Goal: Transaction & Acquisition: Purchase product/service

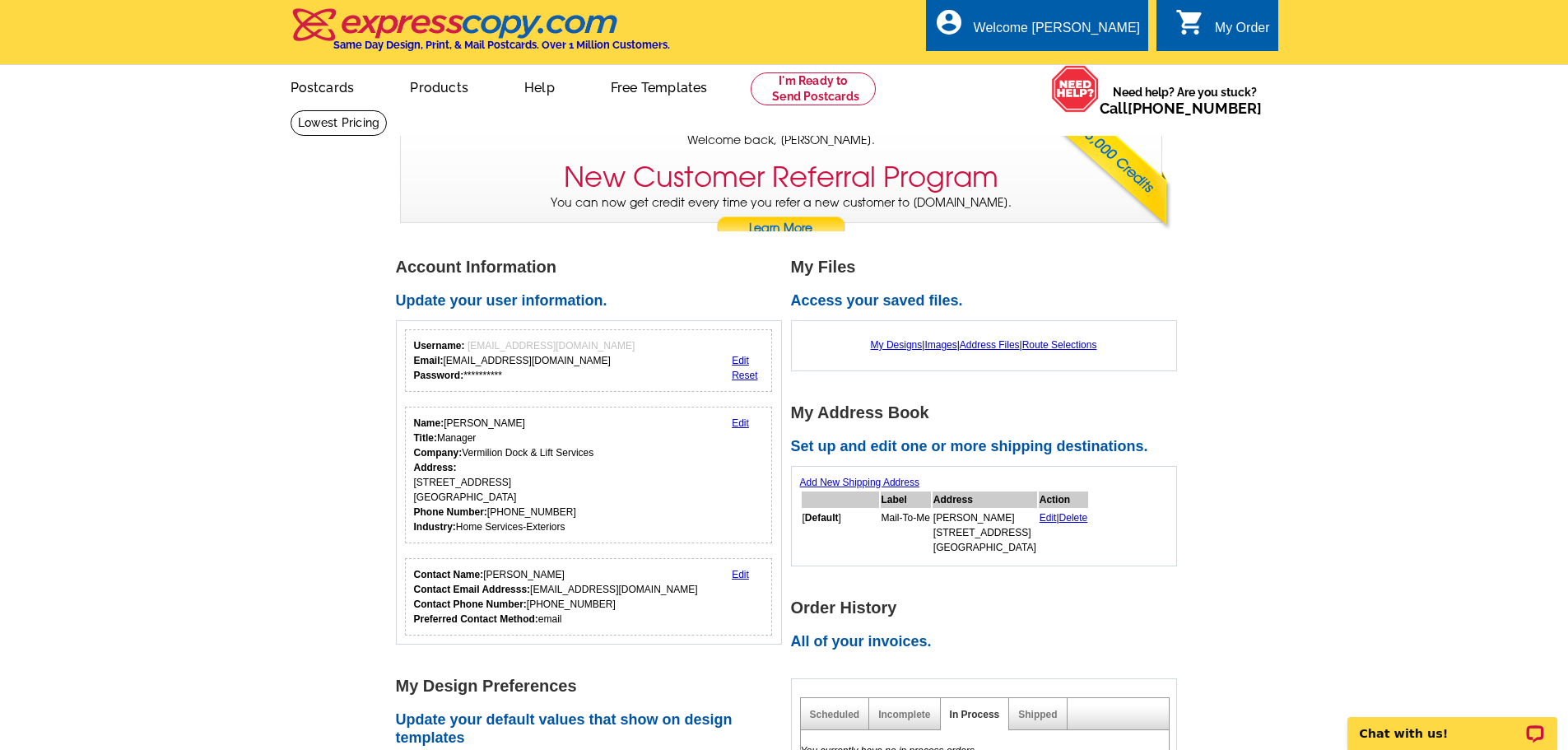
click at [832, 95] on link at bounding box center [813, 89] width 126 height 33
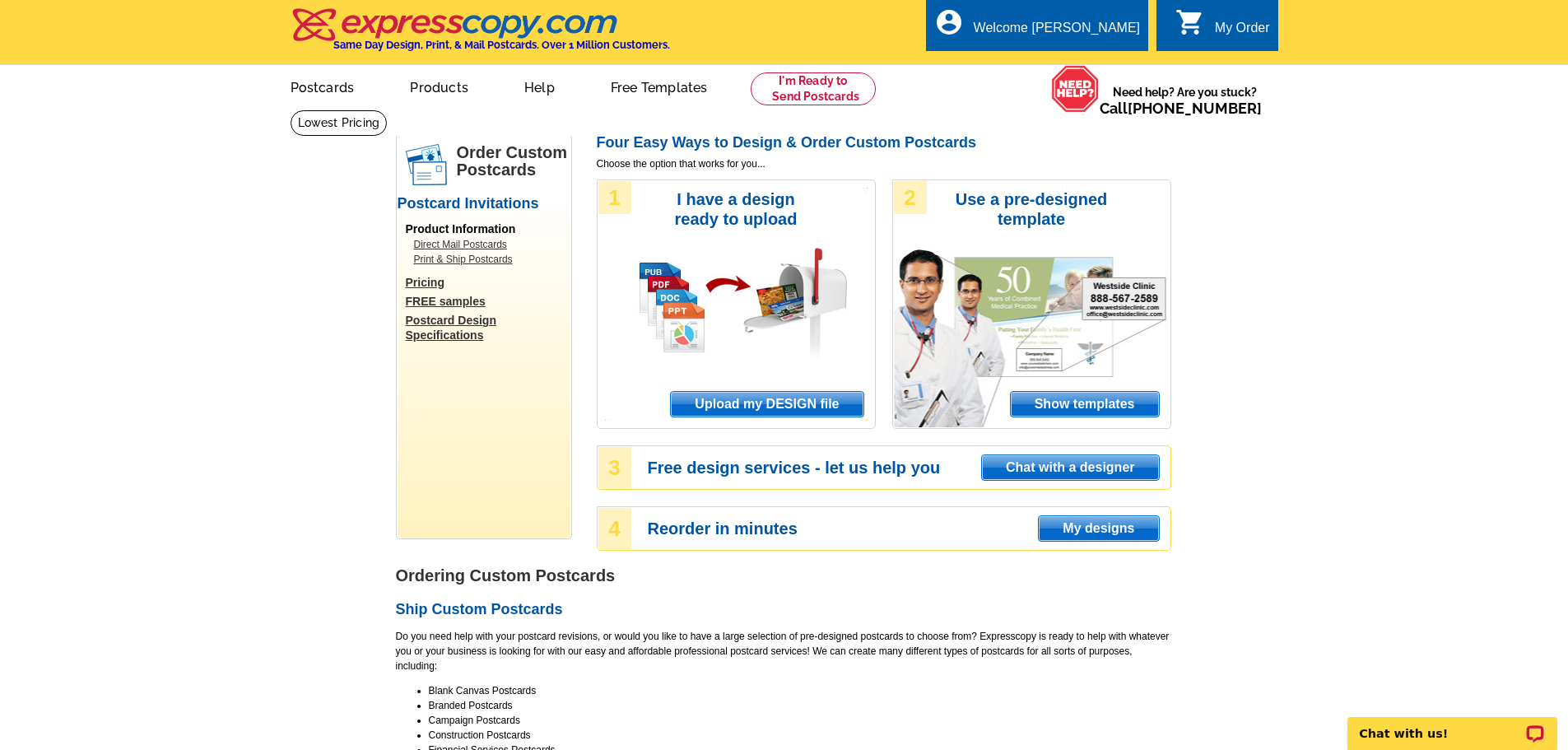
click at [793, 408] on span "Upload my DESIGN file" at bounding box center [767, 405] width 192 height 24
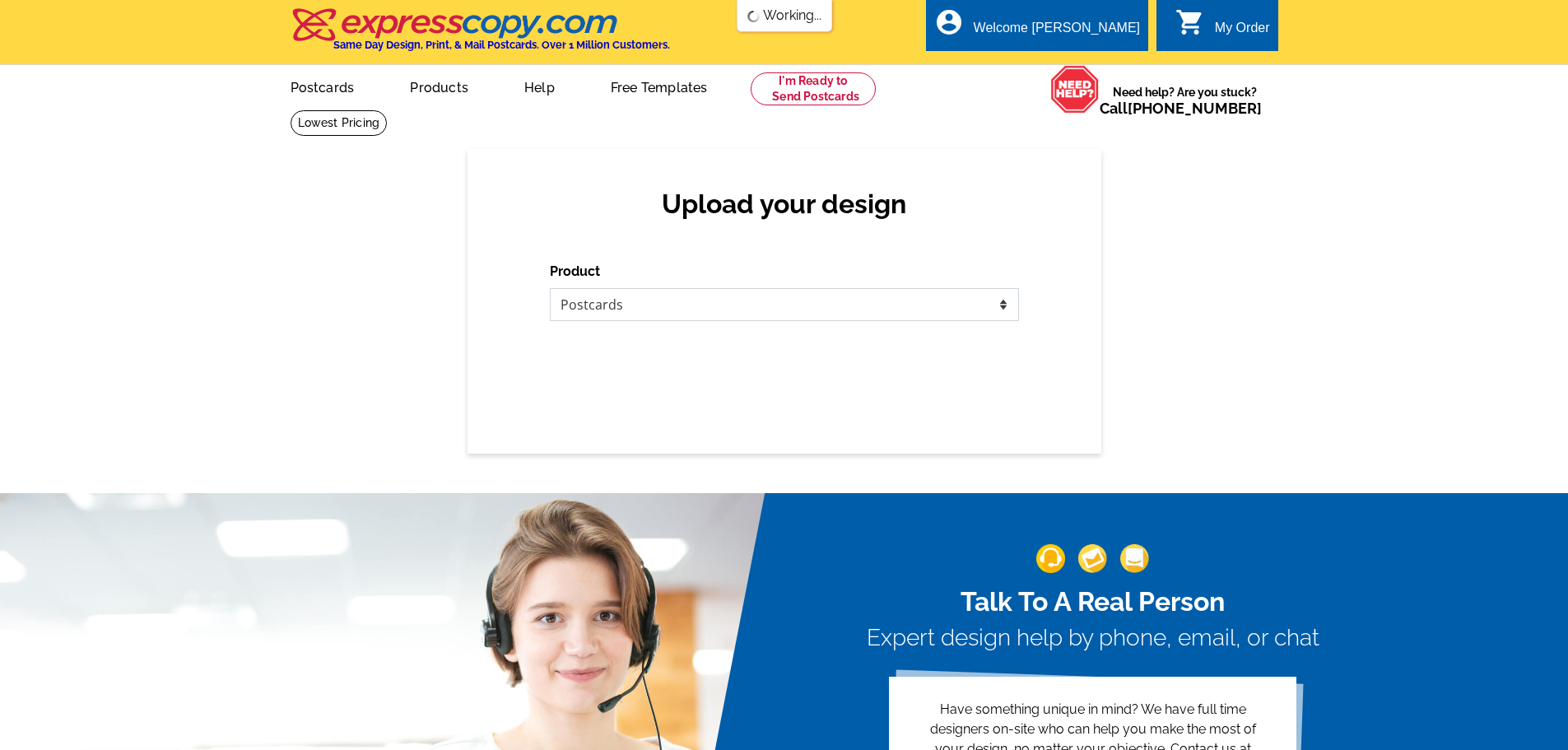
click at [633, 303] on select "Please select the type of file... Postcards Business Cards Letters and flyers G…" at bounding box center [784, 305] width 469 height 33
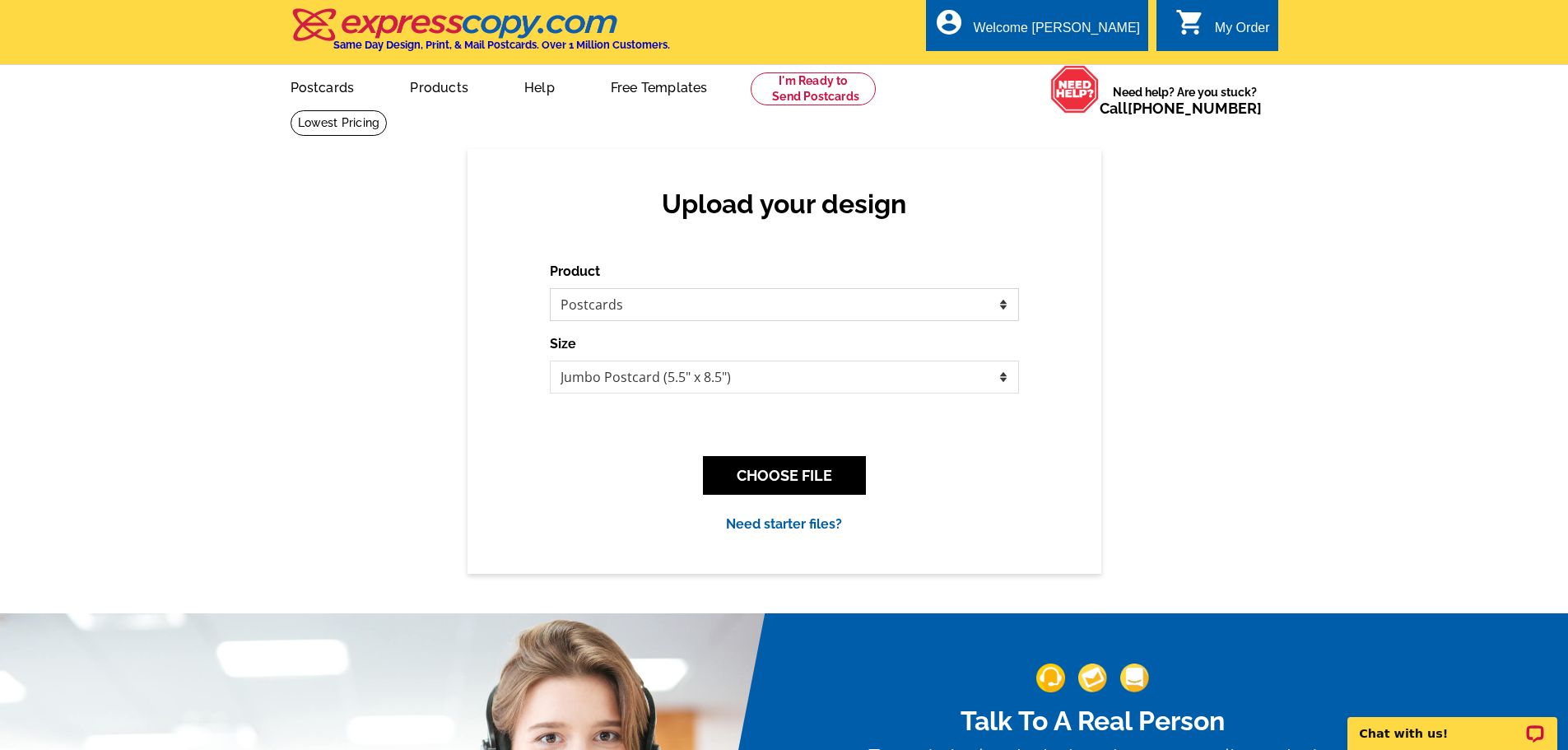
click at [550, 290] on select "Please select the type of file... Postcards Business Cards Letters and flyers G…" at bounding box center [784, 305] width 469 height 33
click at [750, 466] on button "CHOOSE FILE" at bounding box center [784, 475] width 163 height 38
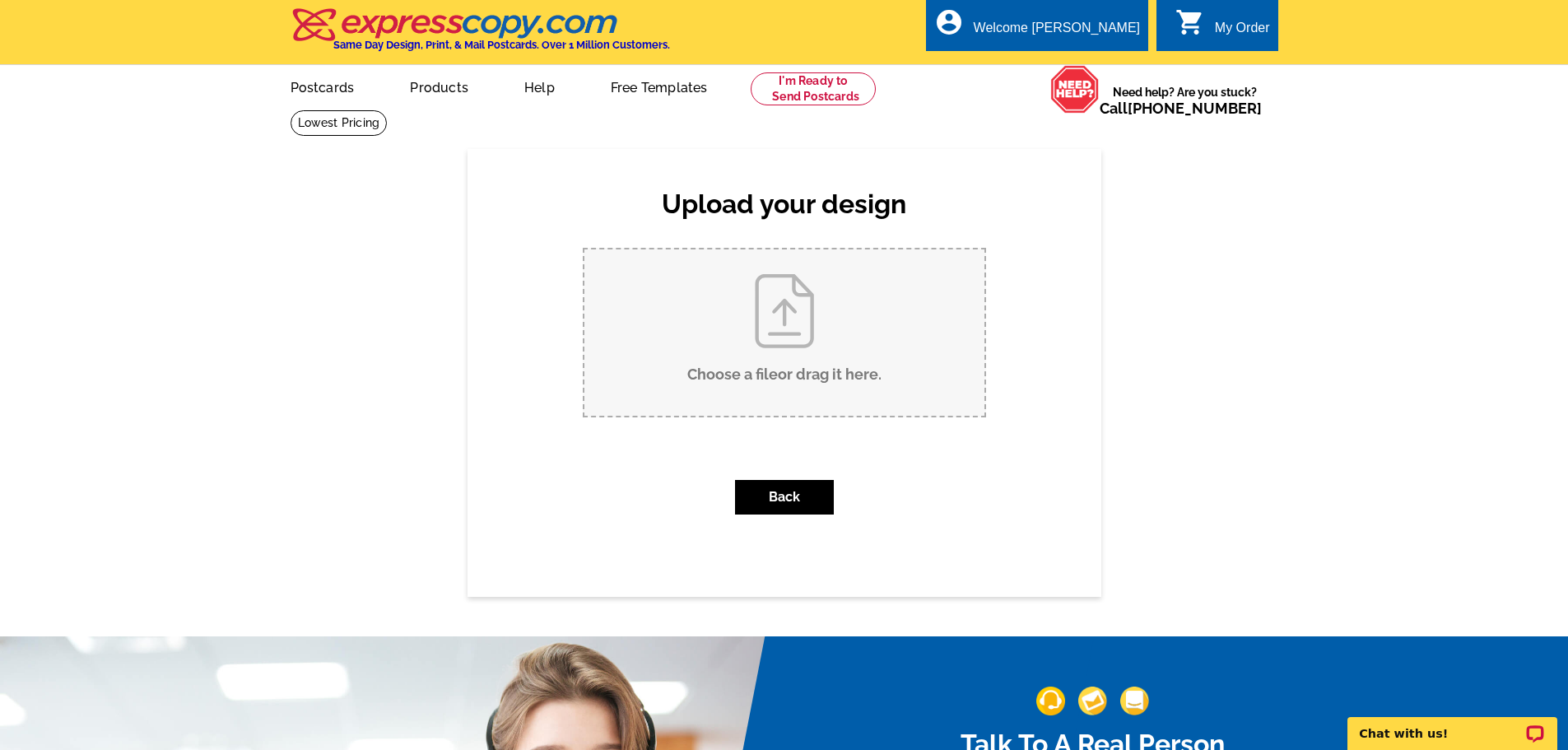
click at [739, 318] on input "Choose a file or drag it here ." at bounding box center [784, 332] width 400 height 167
type input "C:\fakepath\Fall 2025 Postcard.pdf"
